Goal: Navigation & Orientation: Understand site structure

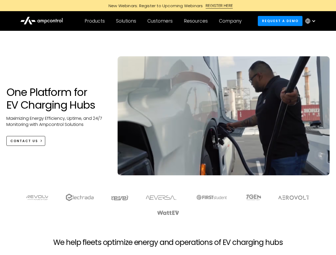
click at [163, 21] on div "Customers" at bounding box center [159, 21] width 25 height 6
click at [94, 21] on div "Products" at bounding box center [94, 21] width 20 height 6
click at [126, 21] on div "Solutions" at bounding box center [126, 21] width 20 height 6
click at [161, 21] on div "Customers" at bounding box center [159, 21] width 25 height 6
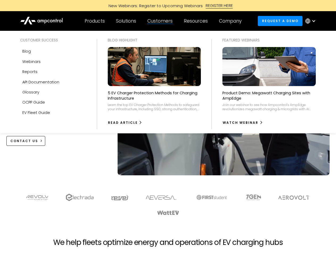
click at [197, 21] on div "Resources" at bounding box center [196, 21] width 24 height 6
click at [232, 21] on div "Company" at bounding box center [230, 21] width 23 height 6
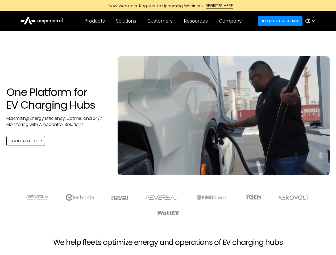
click at [311, 21] on div at bounding box center [313, 21] width 4 height 4
